Goal: Use online tool/utility: Utilize a website feature to perform a specific function

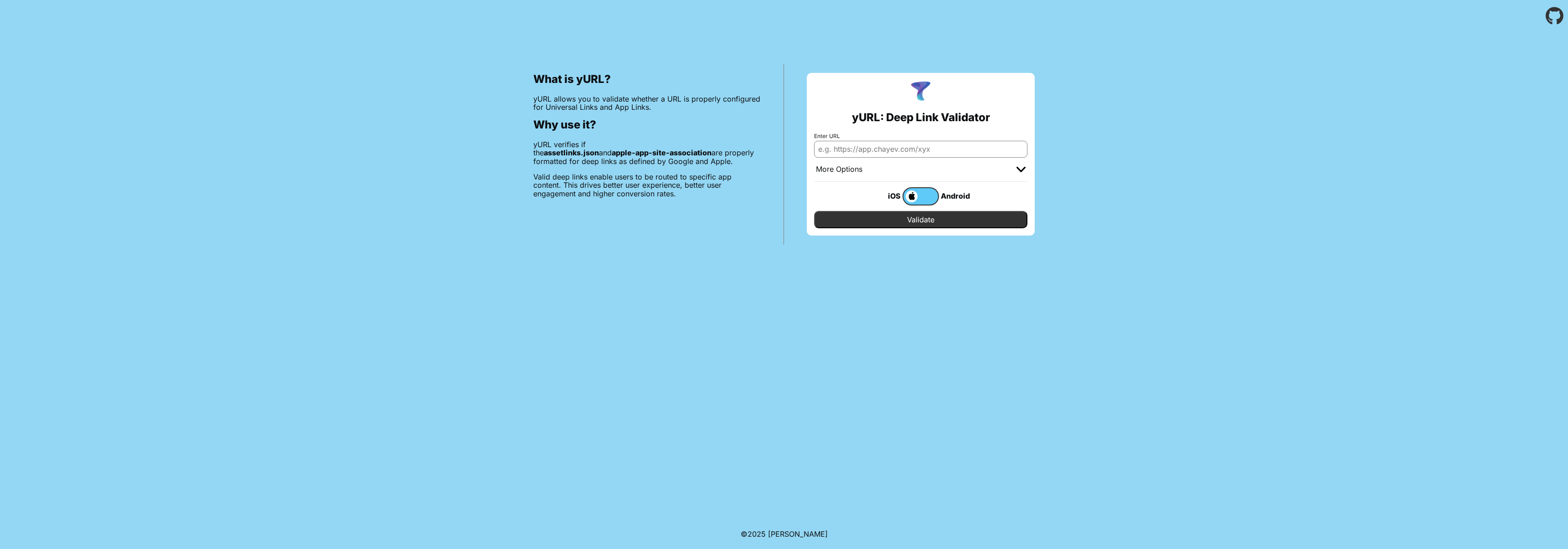
click at [899, 151] on input "Enter URL" at bounding box center [921, 149] width 214 height 17
type input "[DOMAIN_NAME]"
click at [946, 220] on input "Validate" at bounding box center [921, 220] width 214 height 17
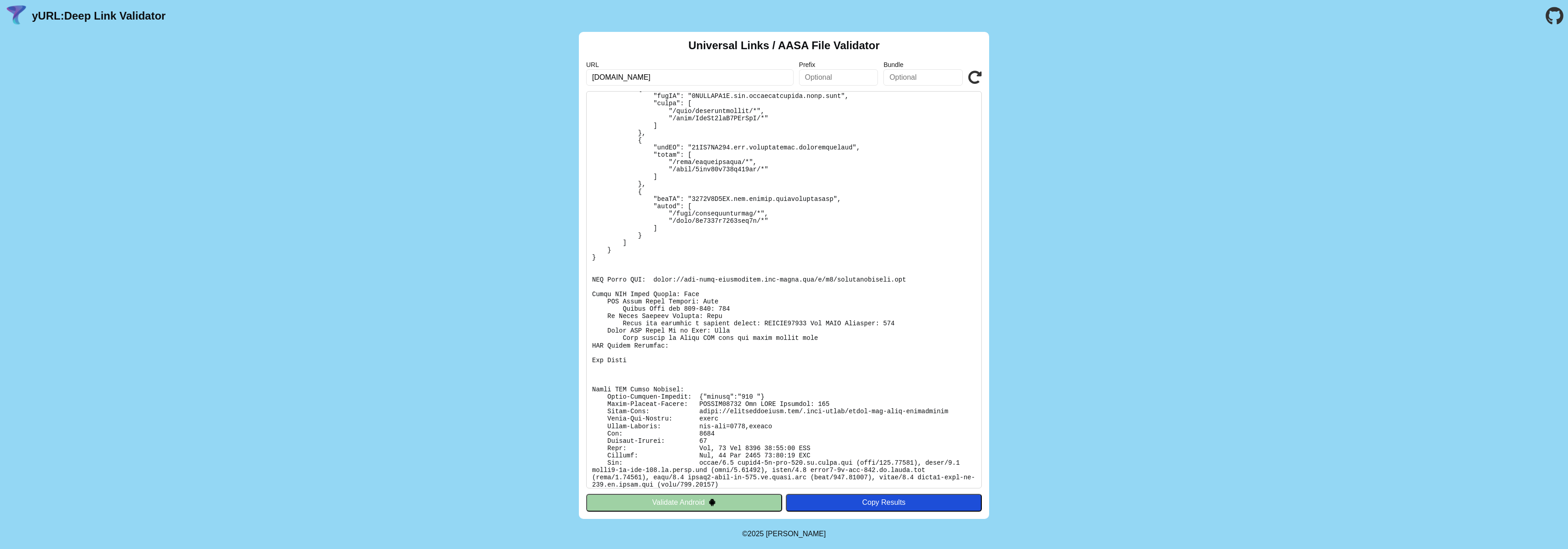
scroll to position [652, 0]
click at [750, 399] on pre at bounding box center [784, 289] width 395 height 398
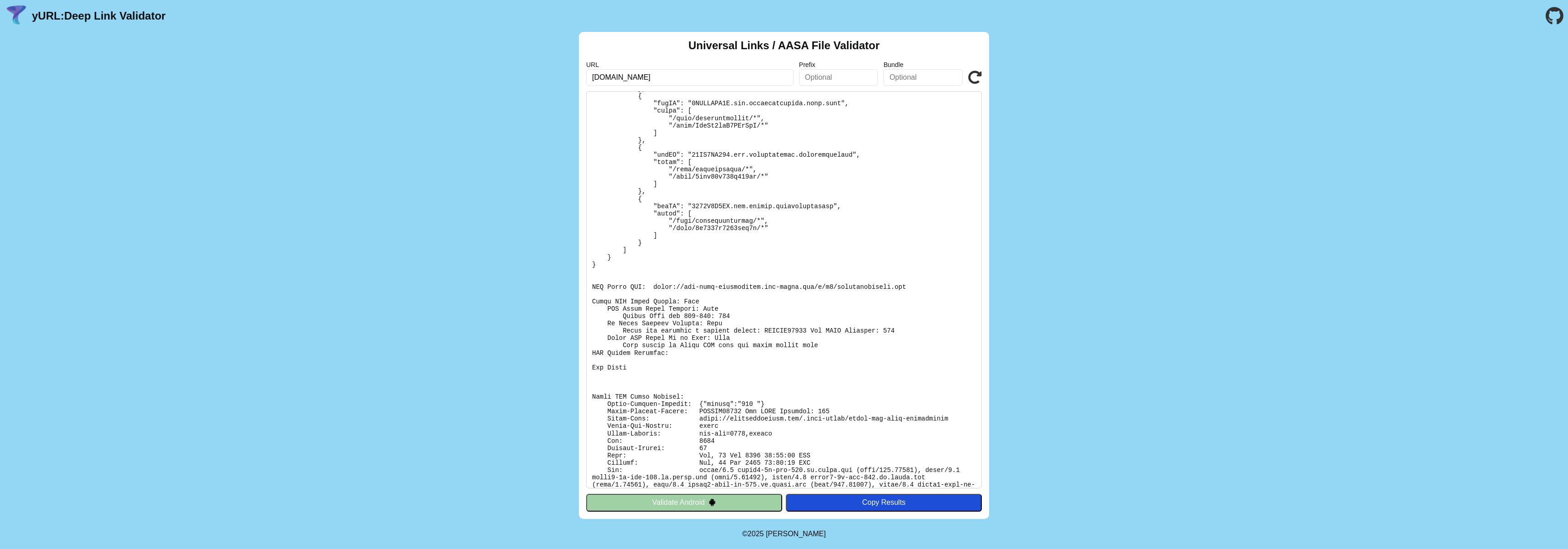
click at [674, 290] on pre at bounding box center [784, 289] width 395 height 398
drag, startPoint x: 653, startPoint y: 287, endPoint x: 911, endPoint y: 286, distance: 258.0
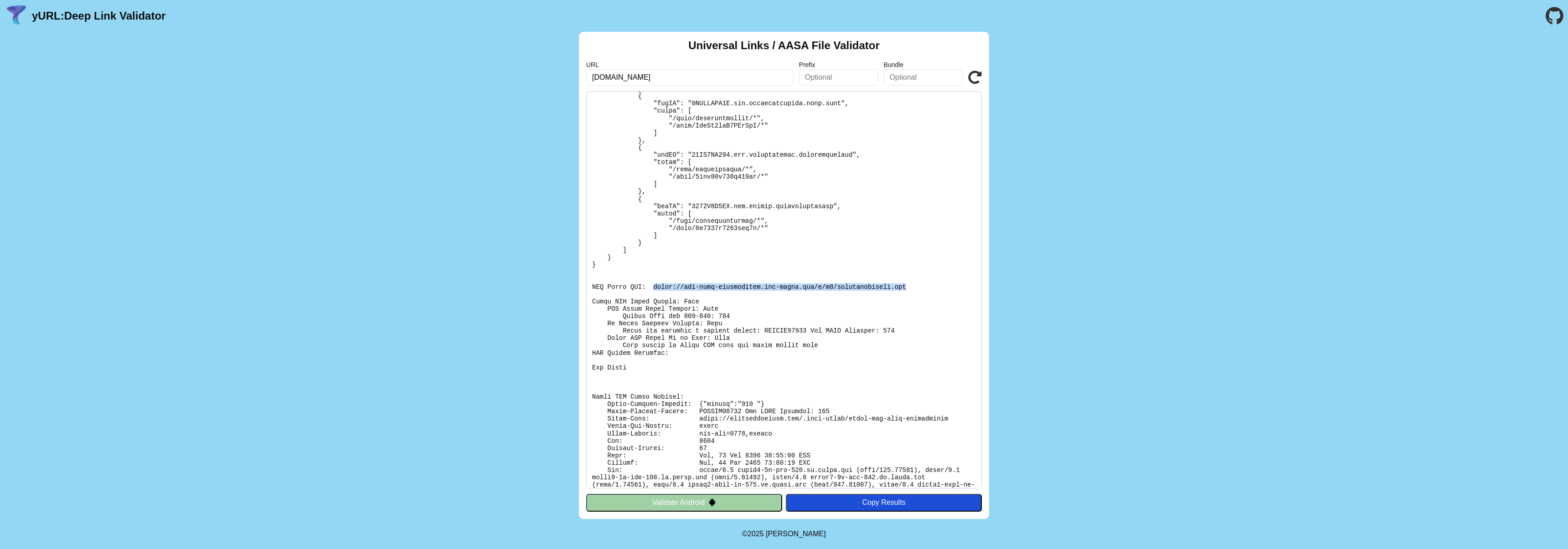
click at [911, 286] on pre at bounding box center [784, 289] width 395 height 398
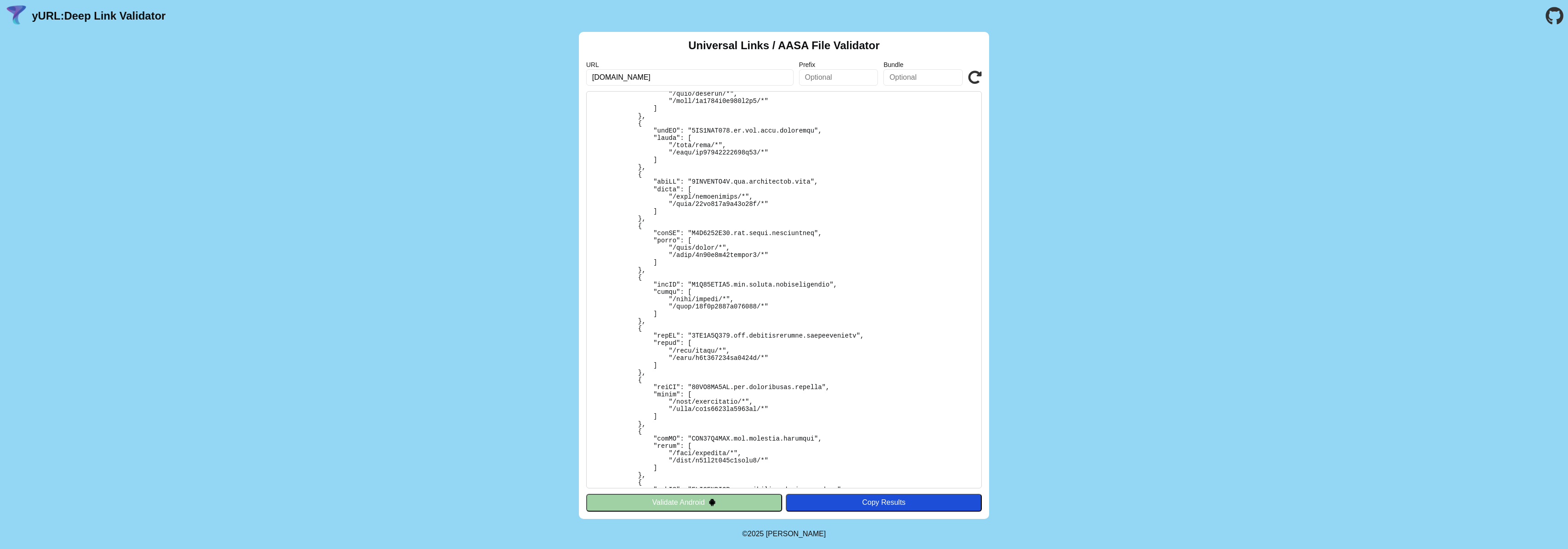
scroll to position [0, 0]
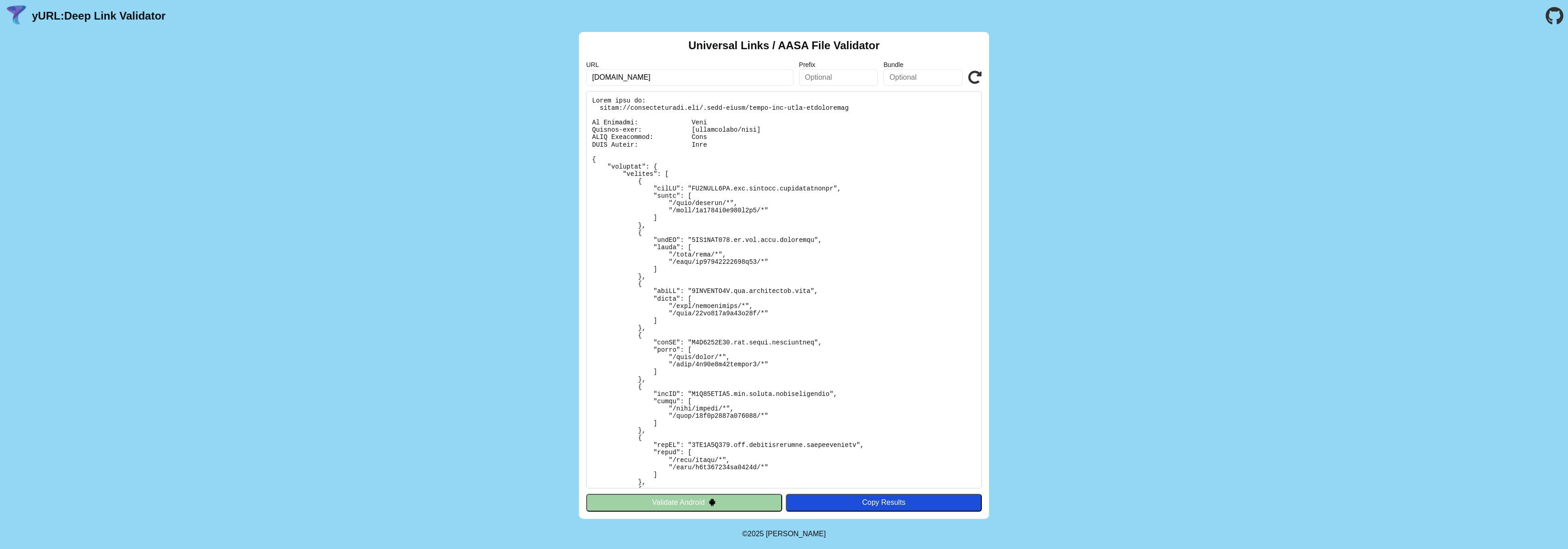
click at [706, 202] on pre at bounding box center [784, 289] width 395 height 398
click at [694, 189] on pre at bounding box center [784, 289] width 395 height 398
drag, startPoint x: 692, startPoint y: 189, endPoint x: 833, endPoint y: 190, distance: 141.0
click at [833, 190] on pre at bounding box center [784, 289] width 395 height 398
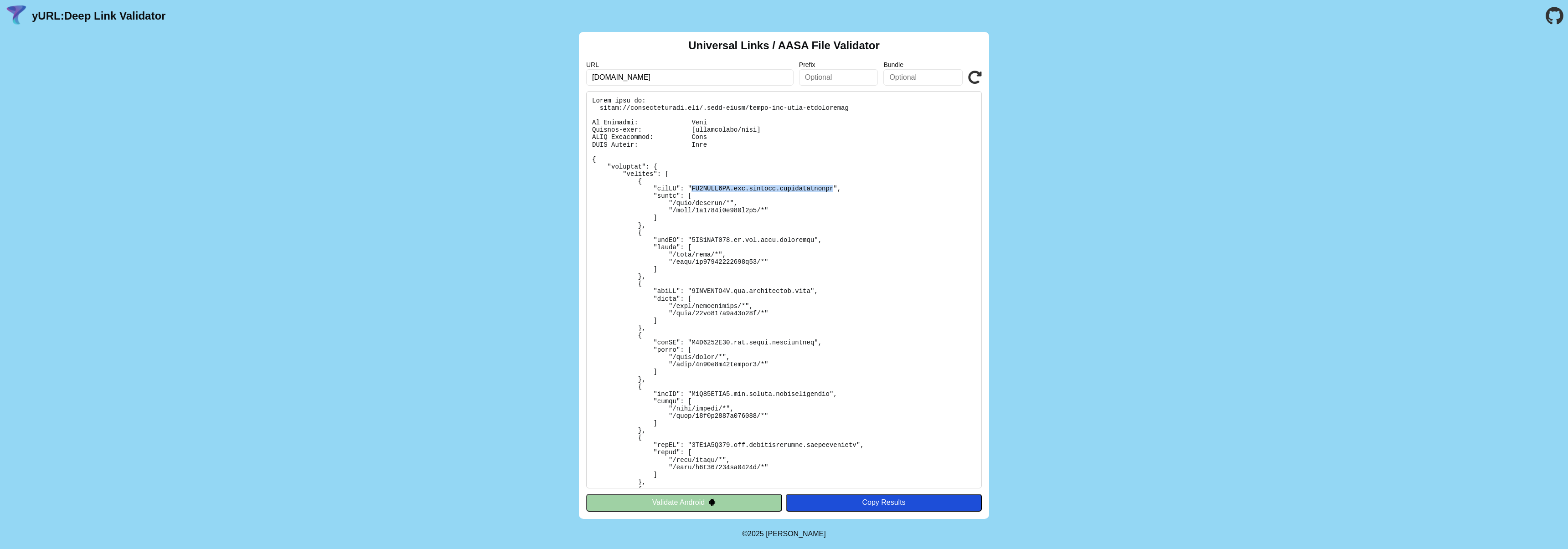
copy pre "EL8UJLV8DV.com.andbank.meetinglawyers"
click at [888, 76] on input "text" at bounding box center [922, 77] width 79 height 17
paste input "EL8UJLV8DV.com.andbank.meetinglawyers"
drag, startPoint x: 858, startPoint y: 75, endPoint x: 898, endPoint y: 78, distance: 40.1
click at [839, 75] on div "URL meetinglawyers.com Prefix Bundle EL8UJLV8DV.com.andbank.meetinglawyers Vali…" at bounding box center [784, 73] width 395 height 25
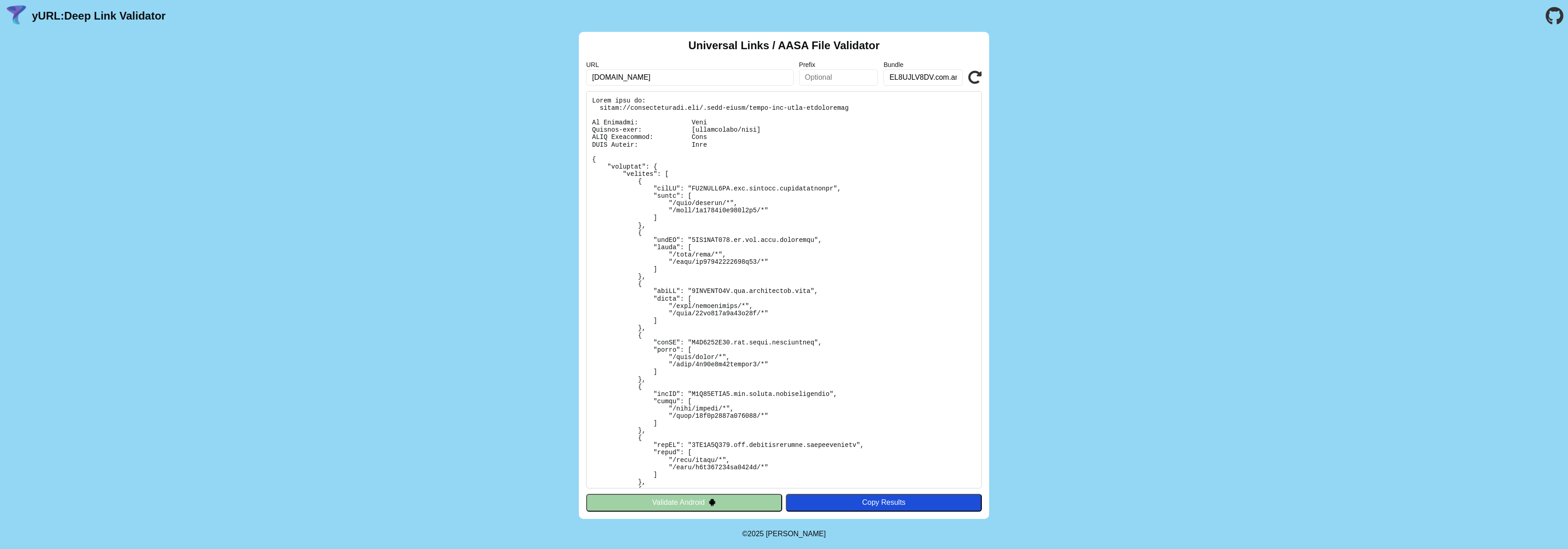
click at [924, 79] on input "EL8UJLV8DV.com.andbank.meetinglawyers" at bounding box center [922, 77] width 79 height 17
drag, startPoint x: 933, startPoint y: 76, endPoint x: 837, endPoint y: 75, distance: 96.0
click at [837, 75] on div "URL meetinglawyers.com Prefix Bundle EL8UJLV8DV.com.andbank.meetinglawyers Vali…" at bounding box center [784, 73] width 395 height 25
type input "com.andbank.meetinglawyers"
click at [811, 75] on input "text" at bounding box center [838, 77] width 79 height 17
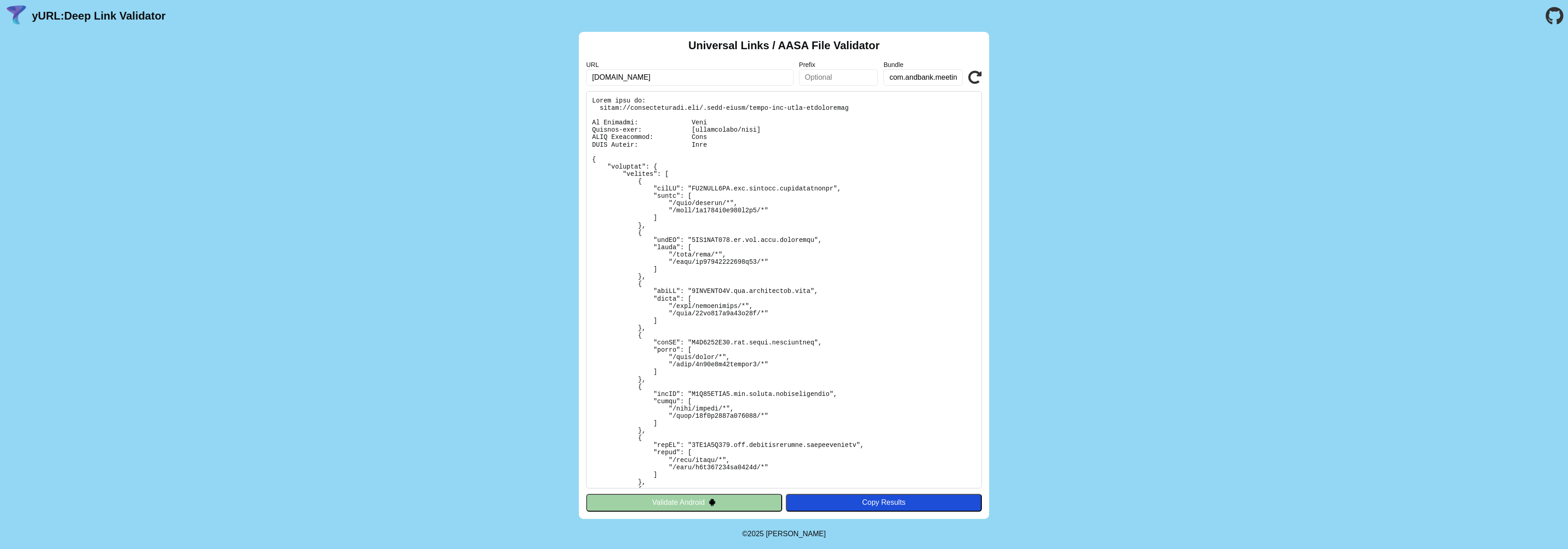
paste input "EL8UJLV8DV"
type input "EL8UJLV8DV"
click at [977, 71] on icon at bounding box center [974, 77] width 14 height 14
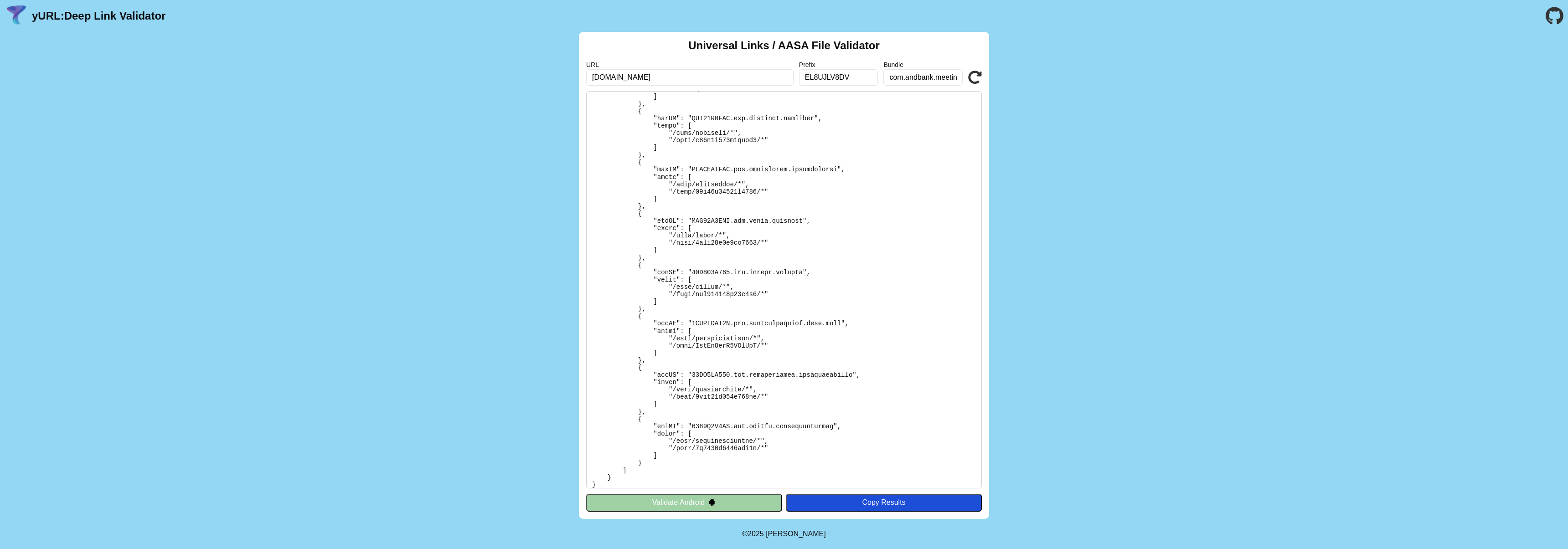
scroll to position [670, 0]
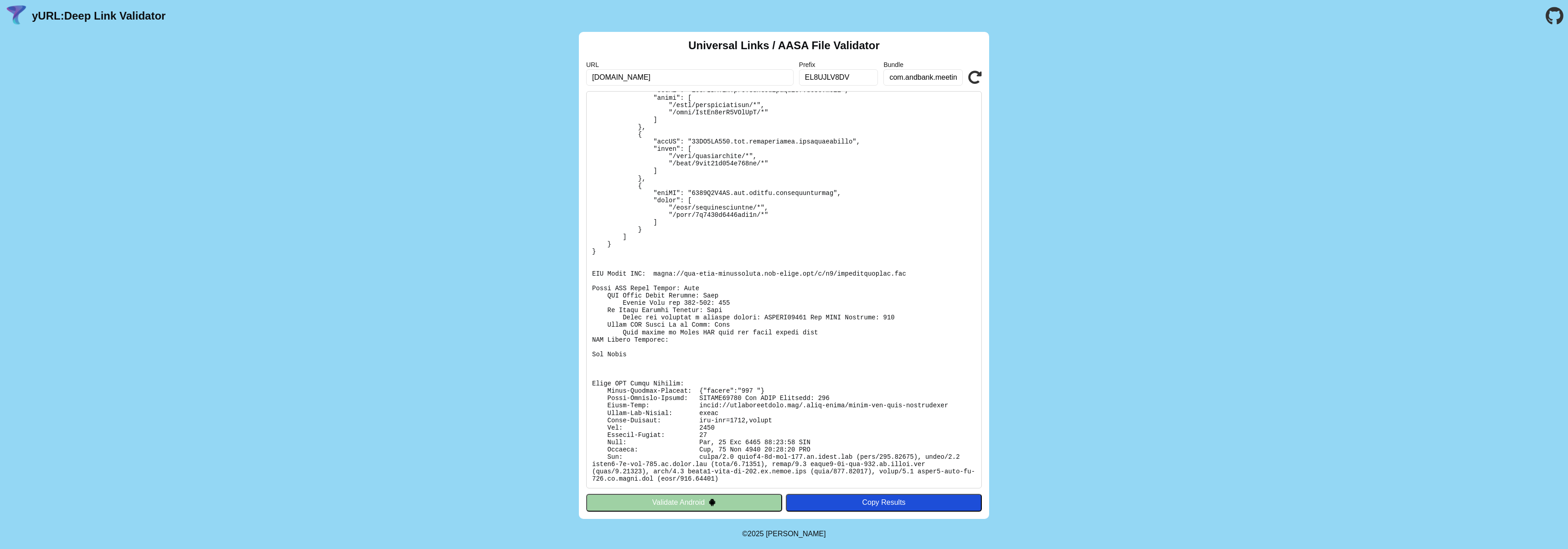
click at [734, 501] on button "Validate Android" at bounding box center [684, 502] width 196 height 17
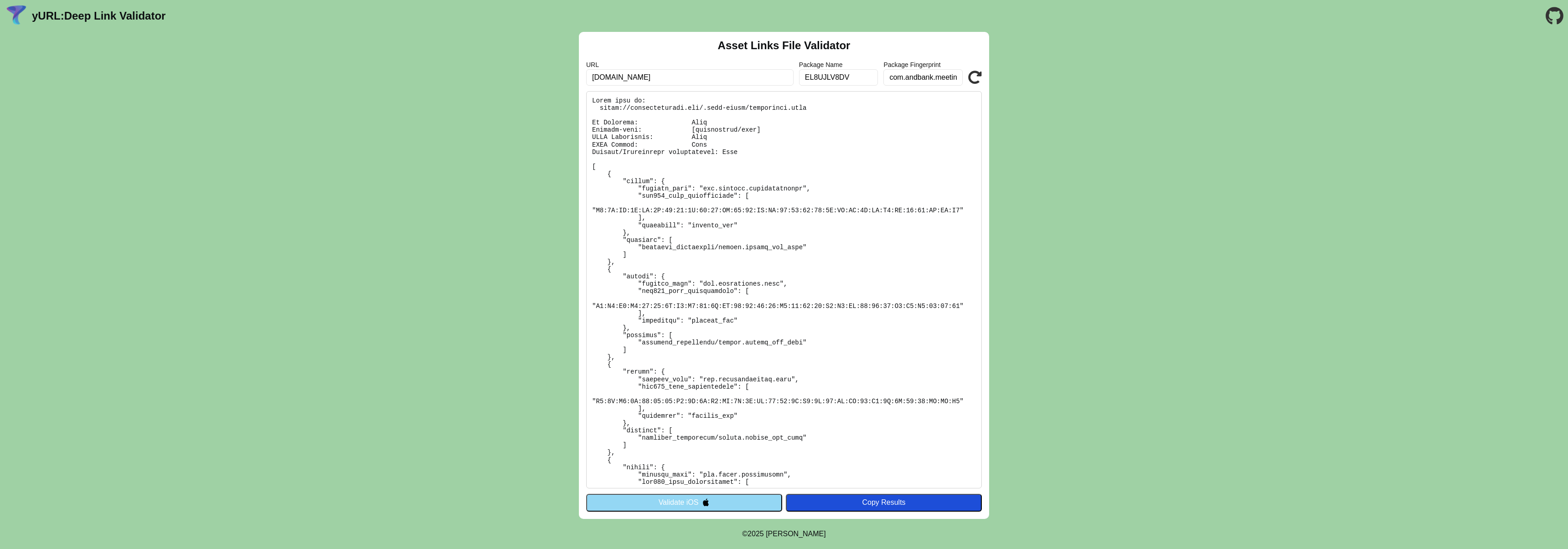
click at [831, 84] on input "EL8UJLV8DV" at bounding box center [838, 77] width 79 height 17
click at [924, 80] on input "com.andbank.meetinglawyers" at bounding box center [922, 77] width 79 height 17
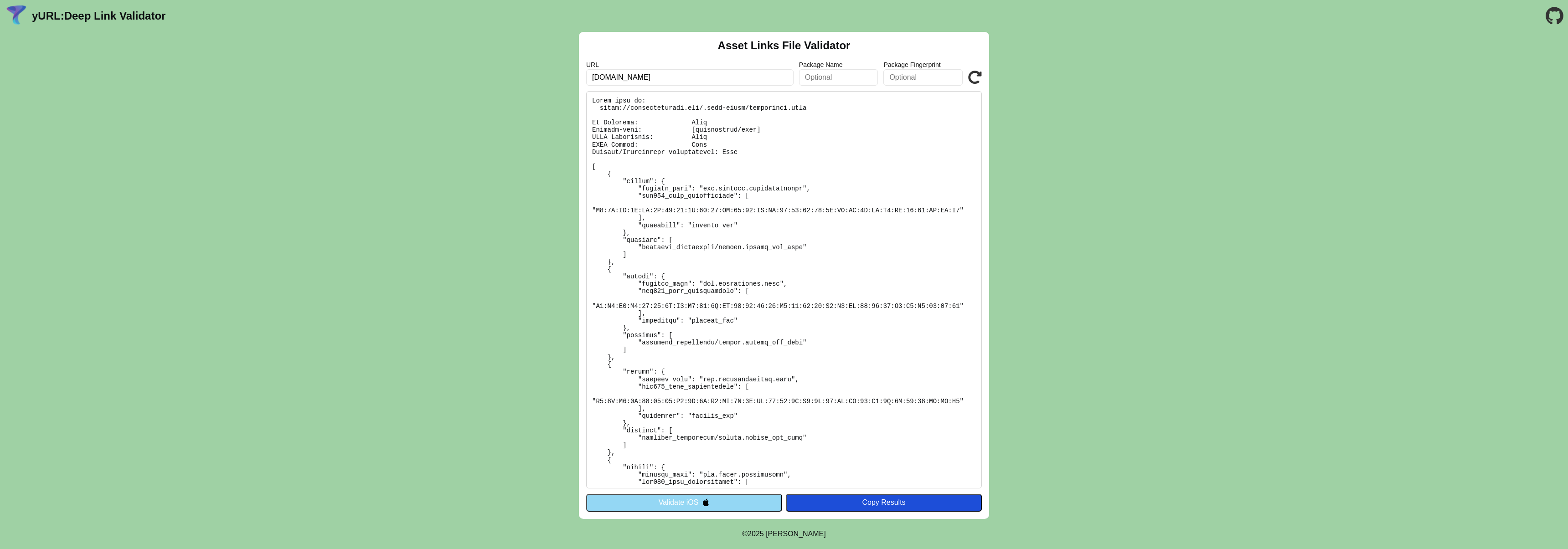
click at [759, 501] on button "Validate iOS" at bounding box center [684, 502] width 196 height 17
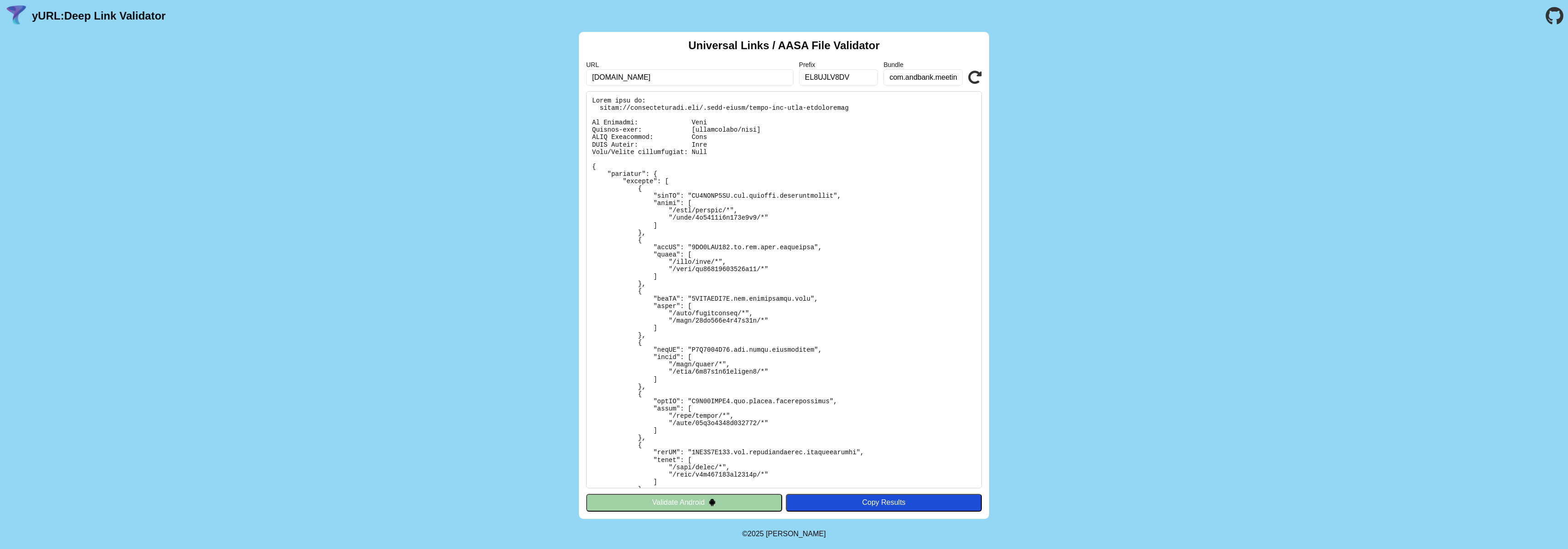
click at [523, 189] on div "Universal Links / AASA File Validator URL [DOMAIN_NAME] Prefix EL8UJLV8DV Bundl…" at bounding box center [784, 275] width 1568 height 487
click at [980, 77] on icon at bounding box center [974, 77] width 14 height 14
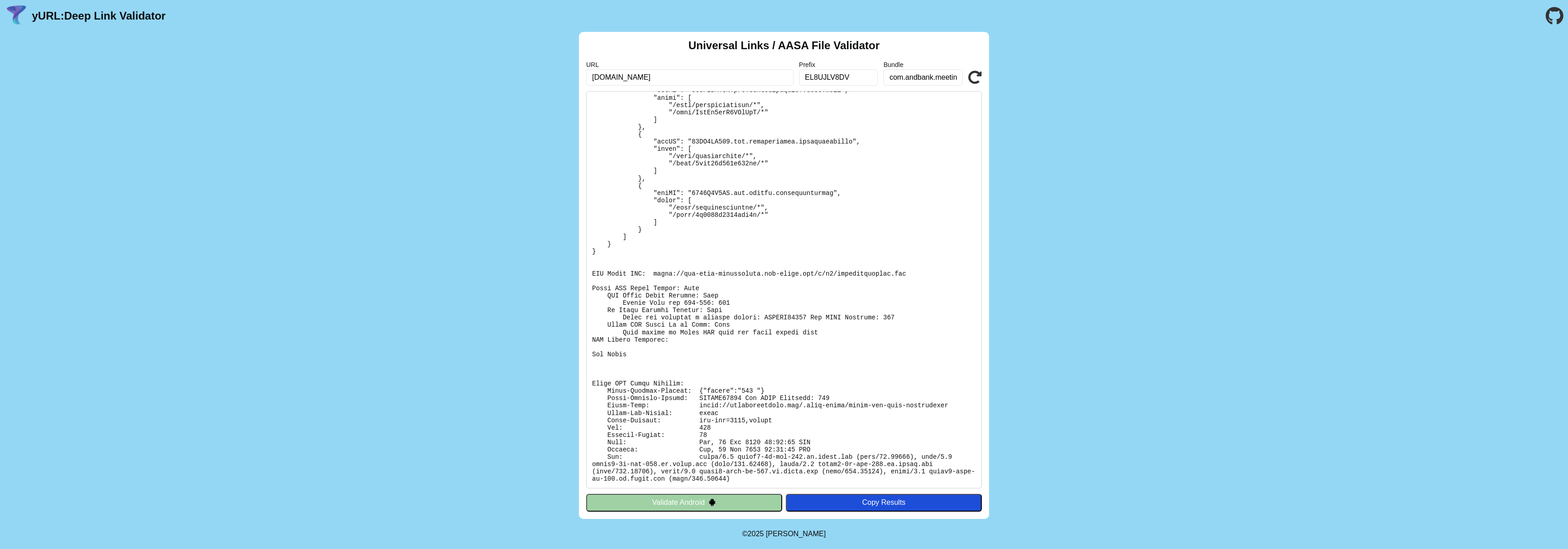
click at [1142, 201] on div "Universal Links / AASA File Validator URL [DOMAIN_NAME] Prefix EL8UJLV8DV Bundl…" at bounding box center [784, 275] width 1568 height 487
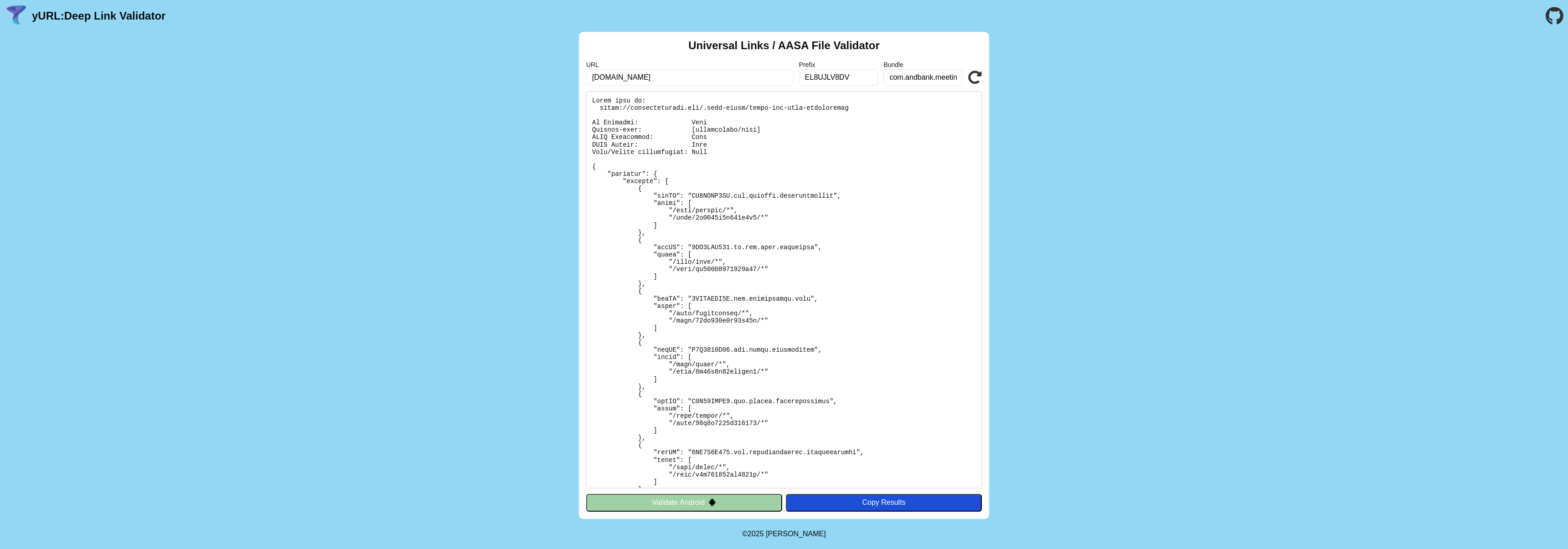
click at [920, 235] on pre at bounding box center [784, 289] width 395 height 398
